Goal: Task Accomplishment & Management: Manage account settings

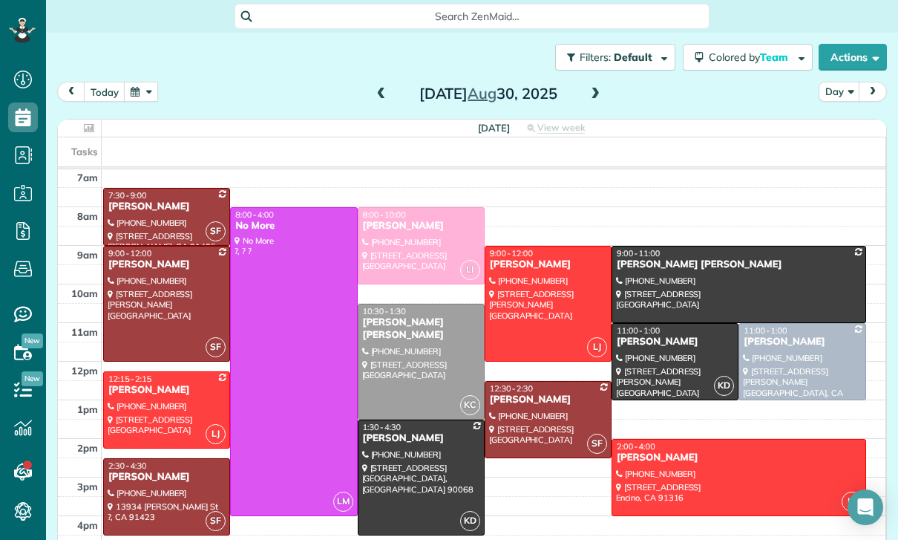
scroll to position [3, 0]
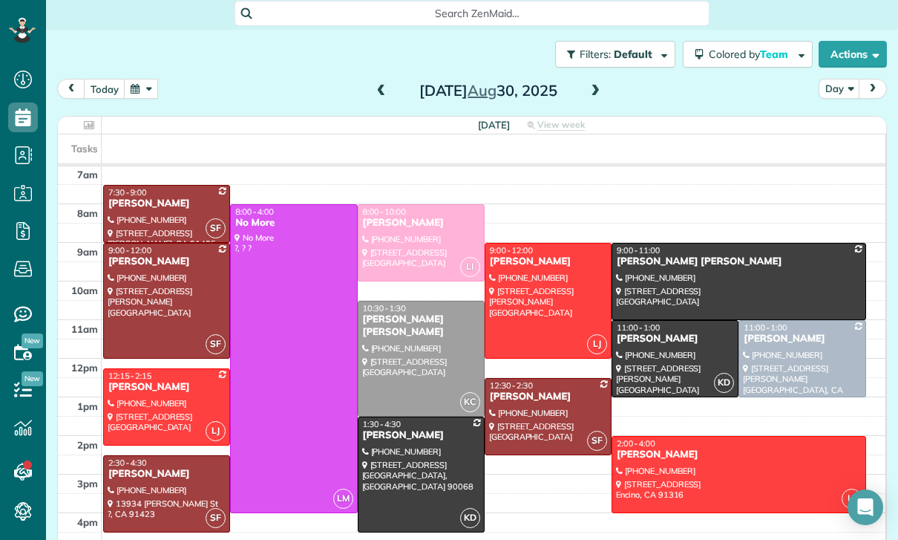
click at [149, 91] on button "button" at bounding box center [141, 89] width 34 height 20
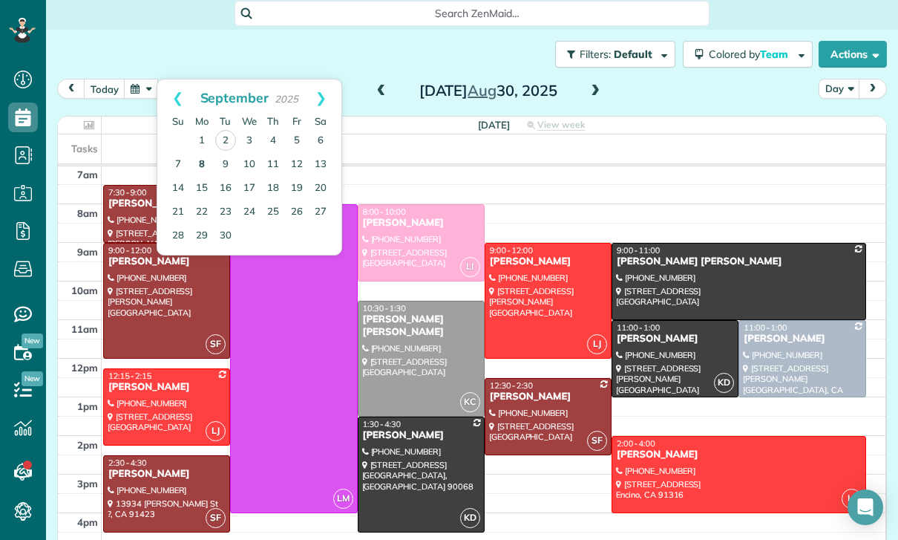
click at [199, 166] on link "8" at bounding box center [202, 165] width 24 height 24
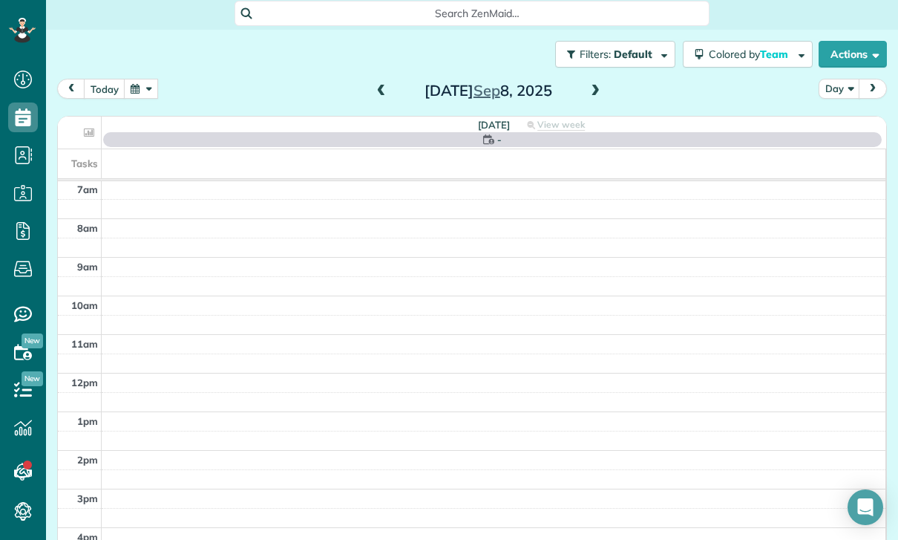
scroll to position [117, 0]
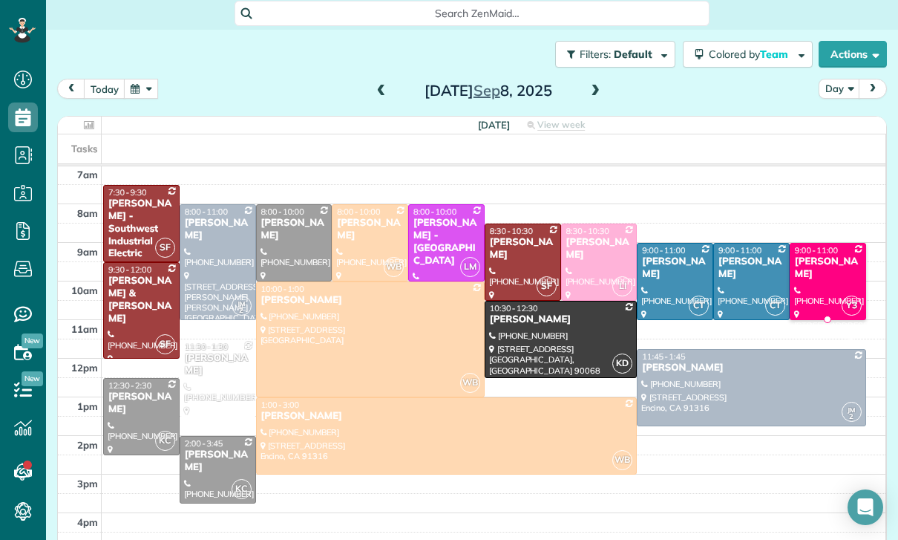
click at [825, 281] on link "Y3 9:00 - 11:00 [PERSON_NAME] [PHONE_NUMBER] [STREET_ADDRESS]" at bounding box center [828, 281] width 76 height 77
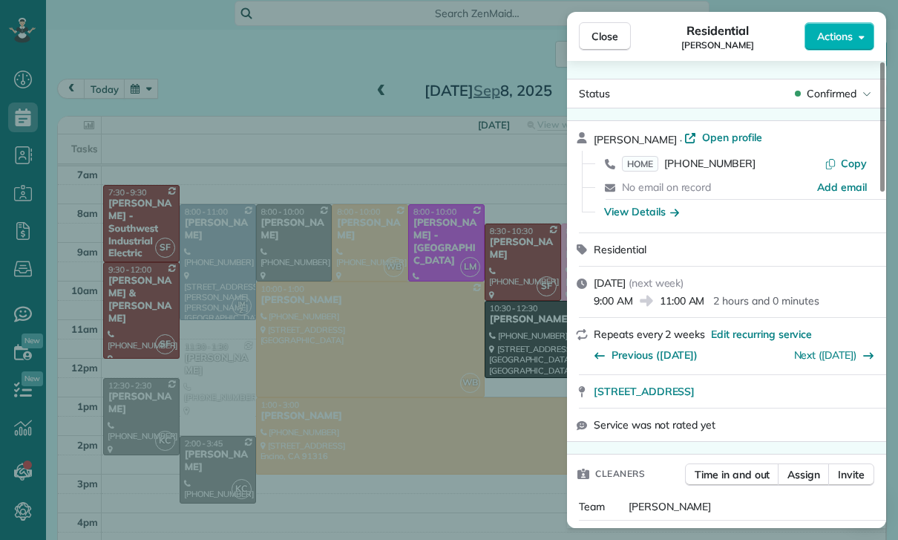
scroll to position [117, 0]
click at [600, 39] on span "Close" at bounding box center [605, 36] width 27 height 15
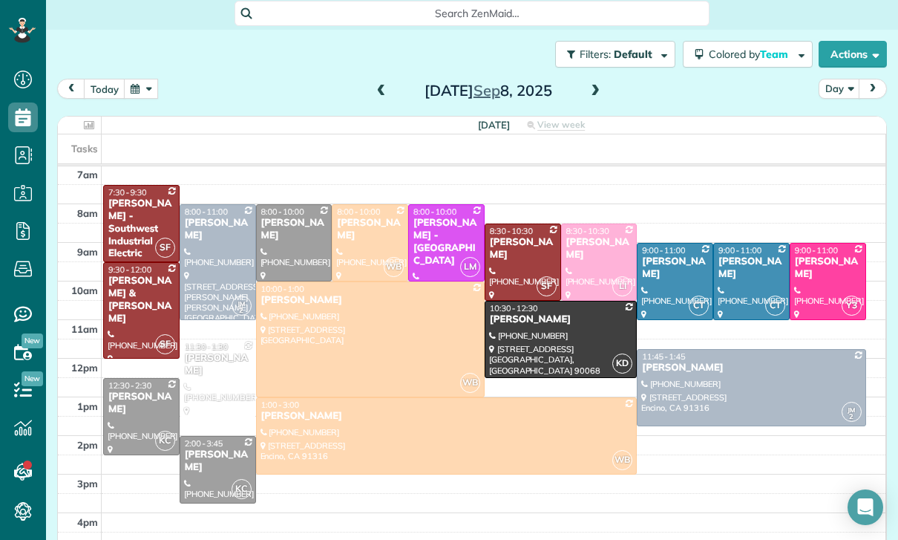
click at [811, 312] on div at bounding box center [828, 281] width 75 height 76
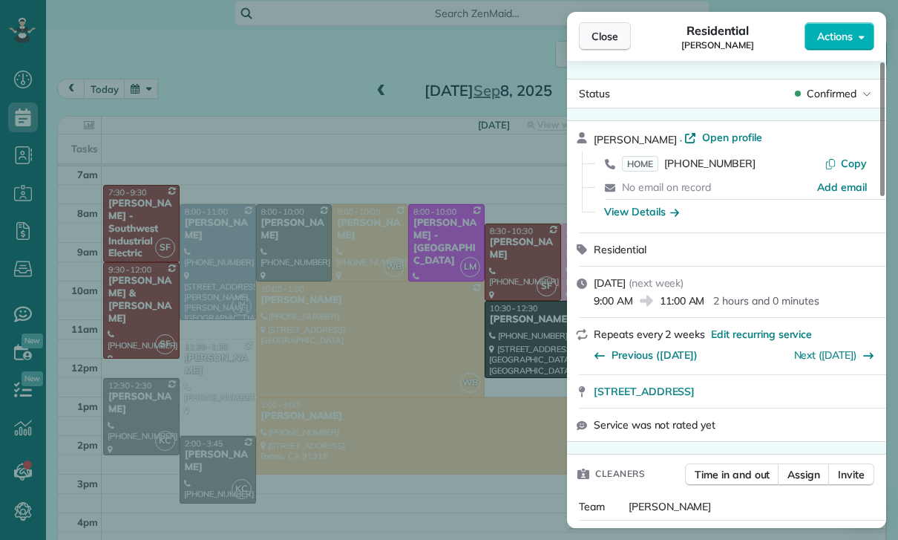
click at [605, 30] on span "Close" at bounding box center [605, 36] width 27 height 15
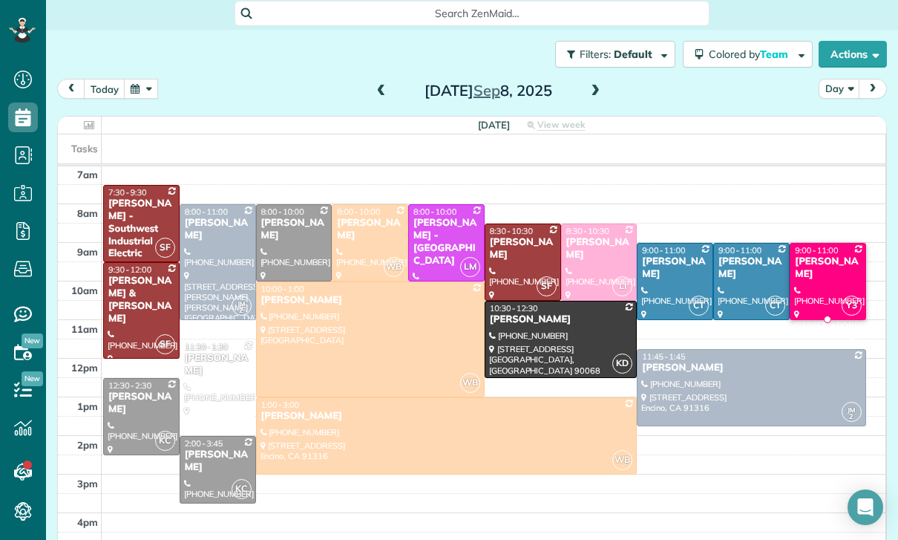
click at [823, 292] on div "[PHONE_NUMBER]" at bounding box center [827, 296] width 67 height 22
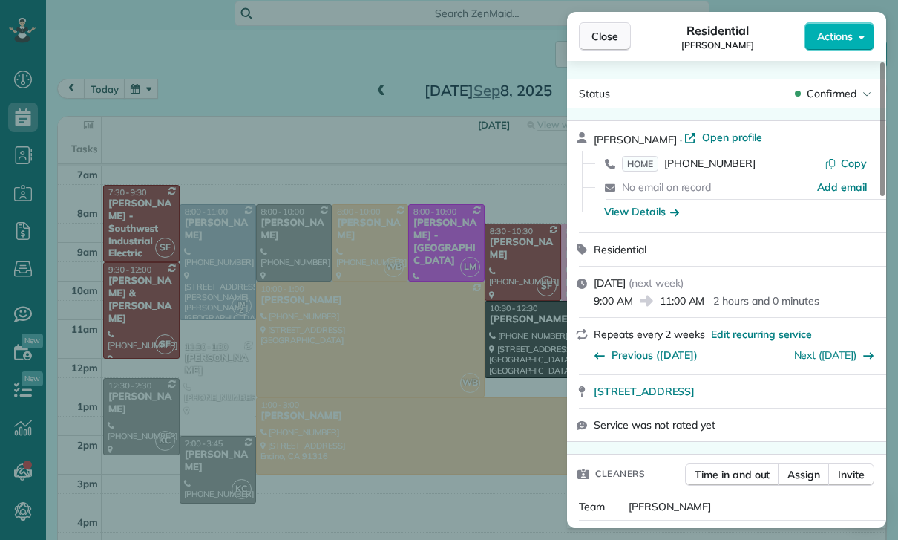
click at [610, 30] on span "Close" at bounding box center [605, 36] width 27 height 15
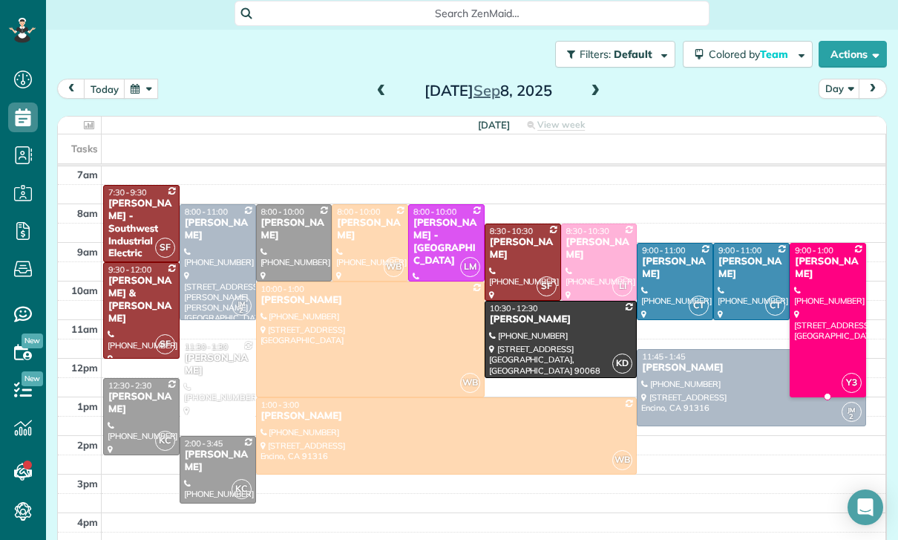
scroll to position [117, 0]
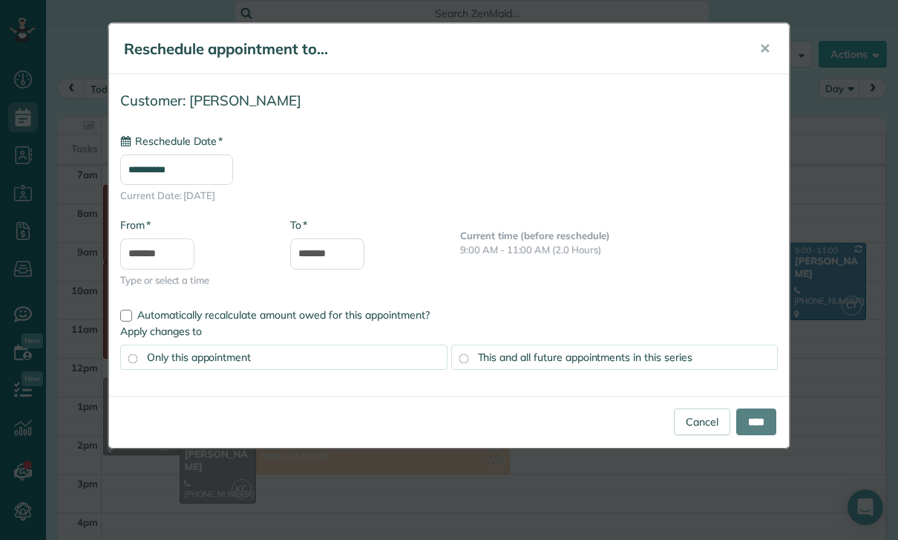
type input "**********"
click at [750, 423] on input "****" at bounding box center [756, 421] width 40 height 27
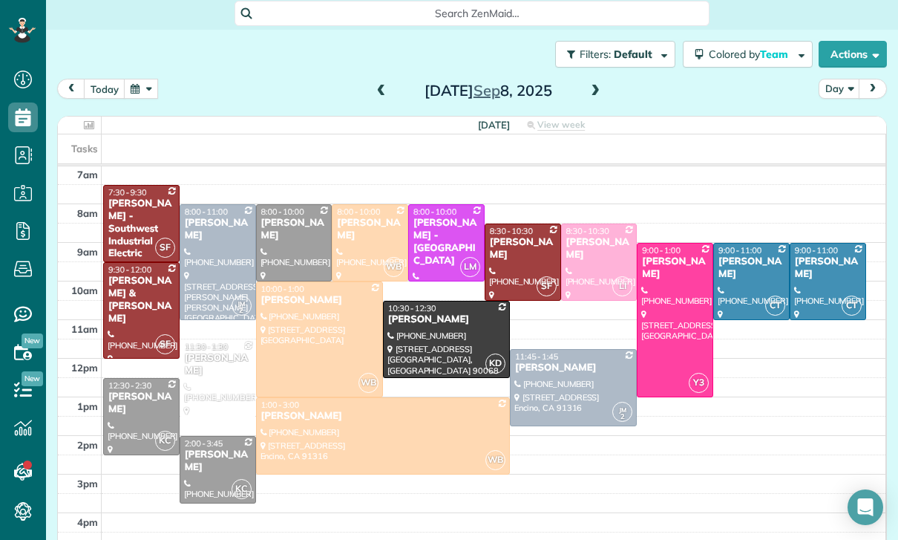
click at [153, 94] on button "button" at bounding box center [141, 89] width 34 height 20
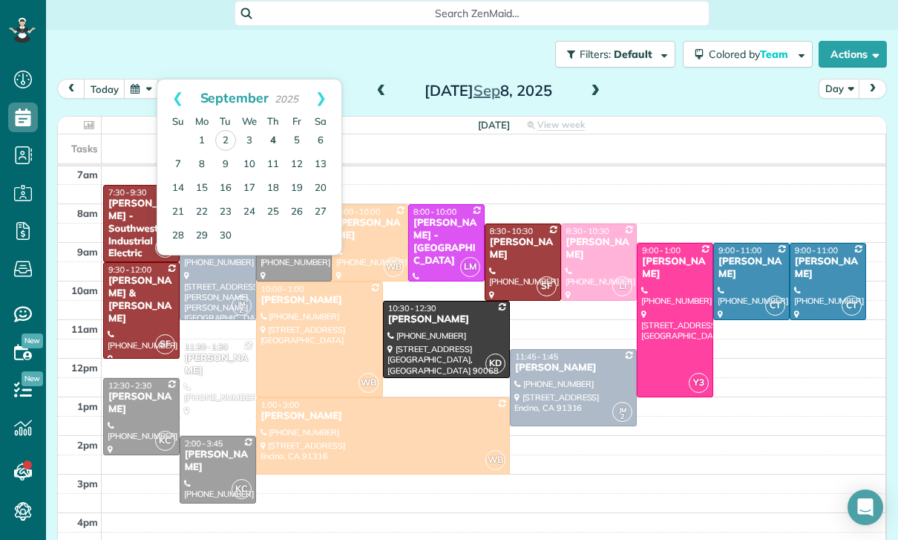
click at [277, 142] on link "4" at bounding box center [273, 141] width 24 height 24
